Goal: Task Accomplishment & Management: Manage account settings

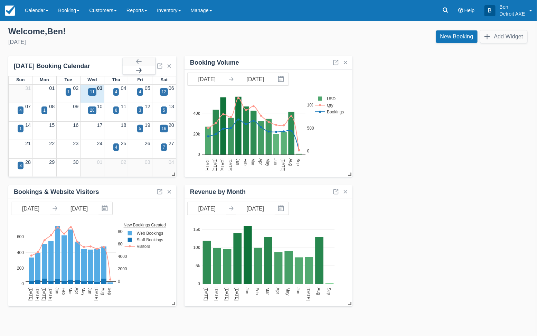
click at [142, 70] on button "button" at bounding box center [139, 70] width 32 height 8
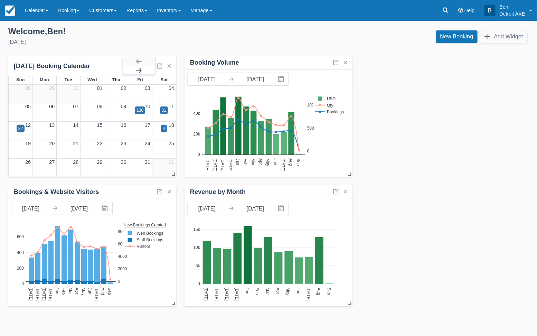
click at [142, 70] on button "button" at bounding box center [139, 70] width 32 height 8
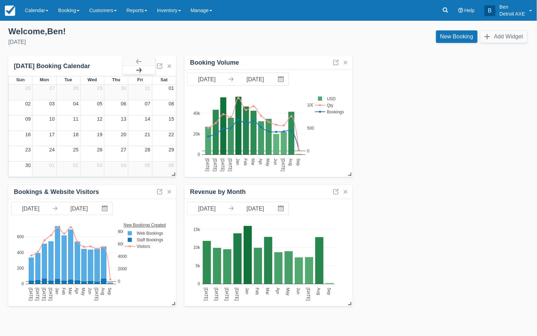
click at [142, 70] on button "button" at bounding box center [139, 70] width 32 height 8
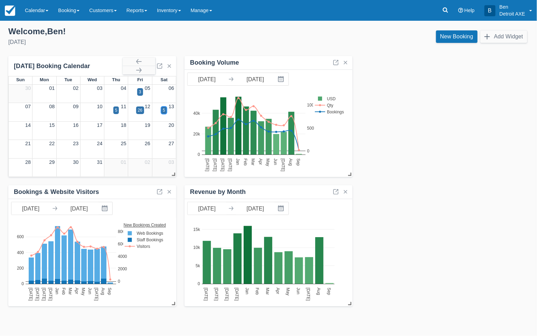
click at [164, 111] on div "5" at bounding box center [164, 110] width 2 height 6
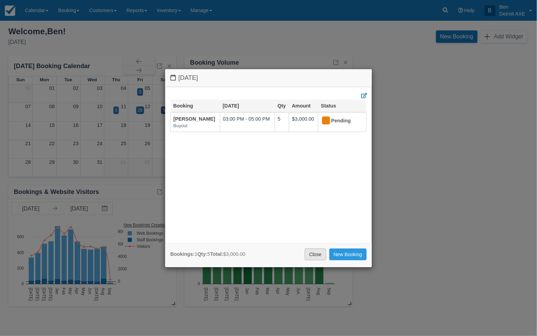
click at [311, 252] on link "Close" at bounding box center [315, 254] width 21 height 12
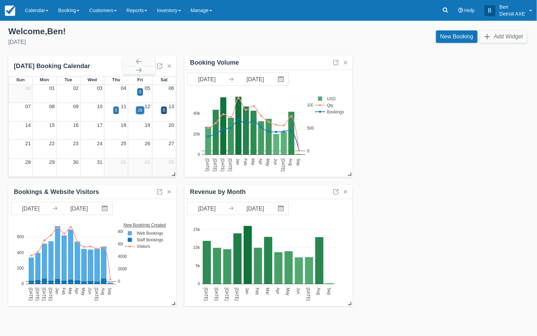
click at [141, 110] on div "26" at bounding box center [140, 110] width 4 height 6
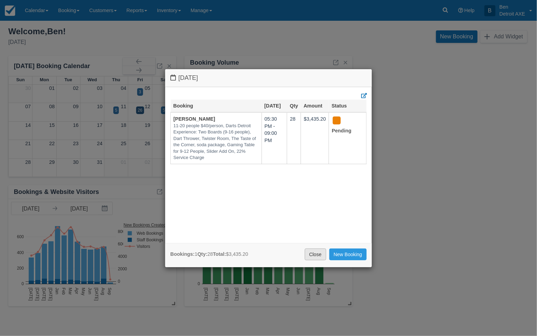
click at [316, 256] on link "Close" at bounding box center [315, 254] width 21 height 12
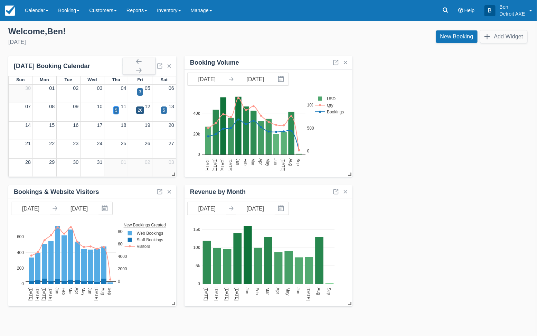
click at [114, 111] on div "5" at bounding box center [116, 110] width 6 height 8
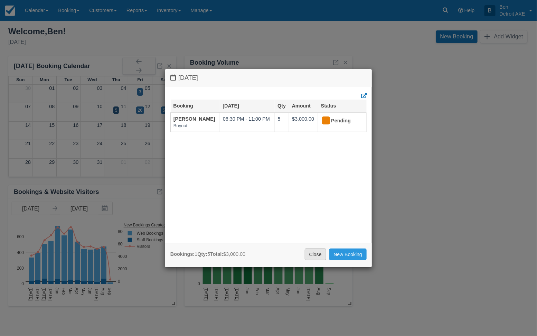
click at [316, 256] on link "Close" at bounding box center [315, 254] width 21 height 12
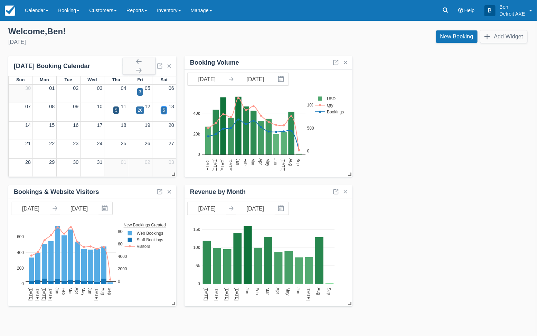
click at [161, 108] on div "5" at bounding box center [164, 110] width 6 height 8
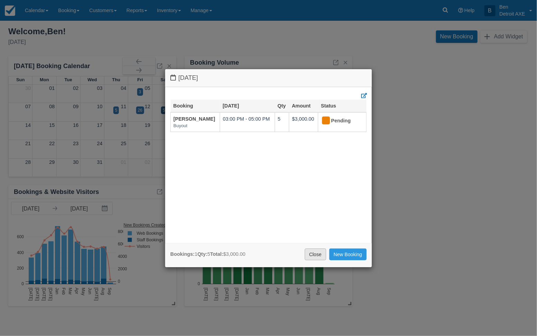
click at [315, 254] on link "Close" at bounding box center [315, 254] width 21 height 12
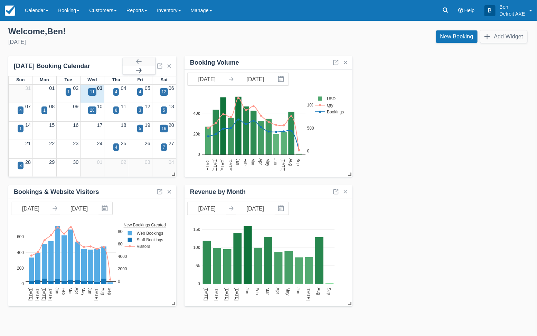
click at [143, 67] on button "button" at bounding box center [139, 70] width 32 height 8
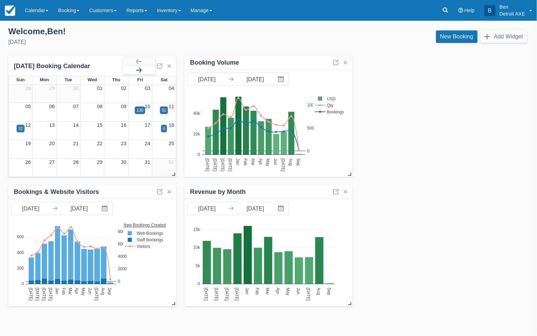
click at [143, 67] on button "button" at bounding box center [139, 70] width 32 height 8
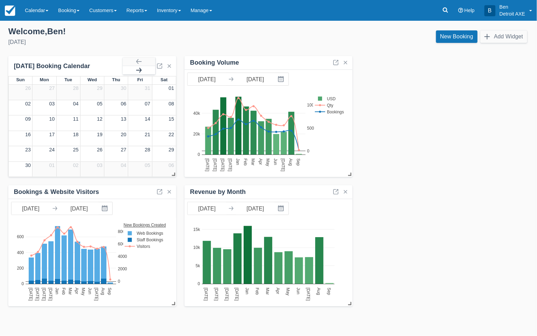
click at [143, 67] on button "button" at bounding box center [139, 70] width 32 height 8
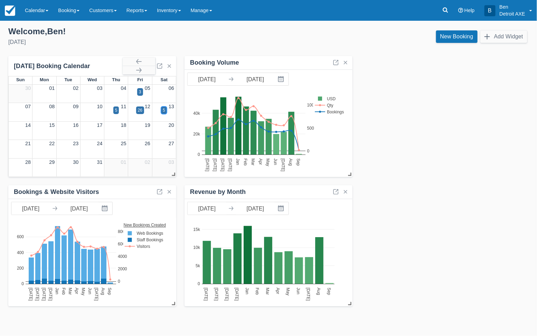
click at [164, 111] on div "5" at bounding box center [164, 110] width 2 height 6
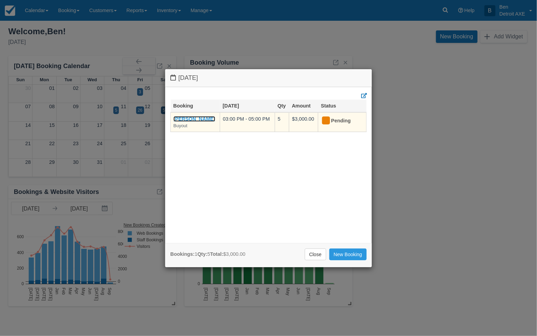
click at [183, 117] on link "[PERSON_NAME]" at bounding box center [194, 119] width 42 height 6
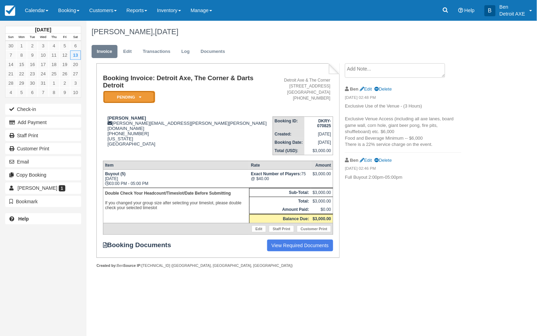
click at [140, 95] on em "Pending" at bounding box center [129, 97] width 52 height 12
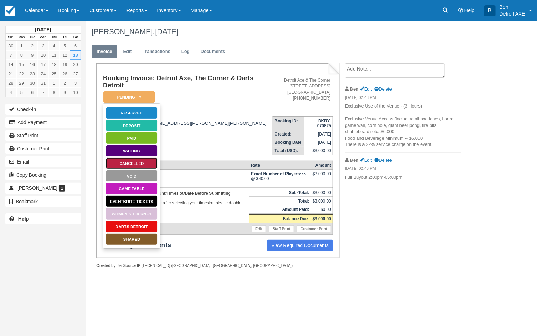
click at [122, 160] on link "Cancelled" at bounding box center [132, 163] width 52 height 12
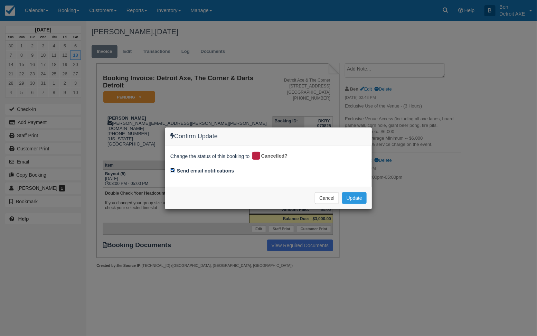
click at [173, 171] on input "Send email notifications" at bounding box center [172, 170] width 4 height 4
checkbox input "false"
click at [364, 195] on button "Update" at bounding box center [354, 198] width 25 height 12
